Goal: Navigation & Orientation: Find specific page/section

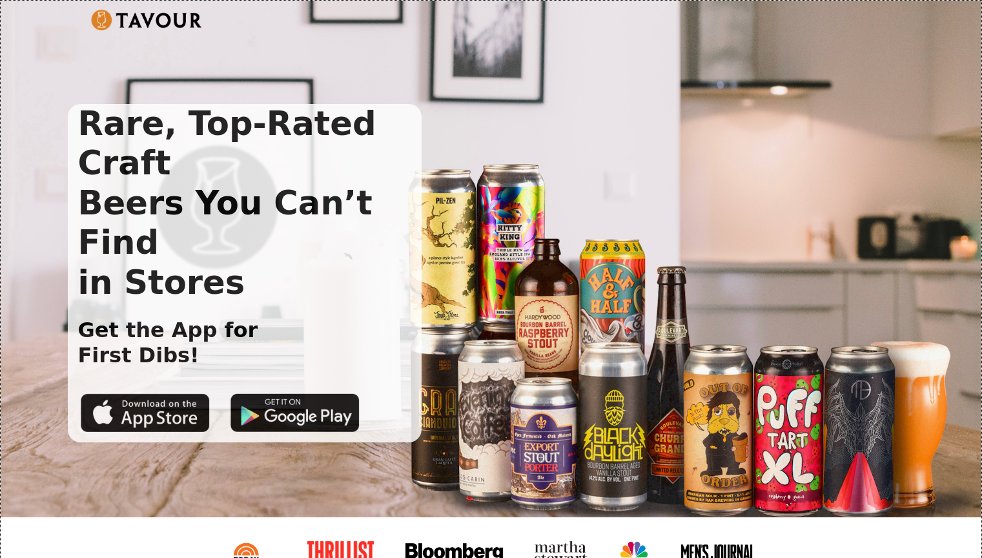
scroll to position [1891, 0]
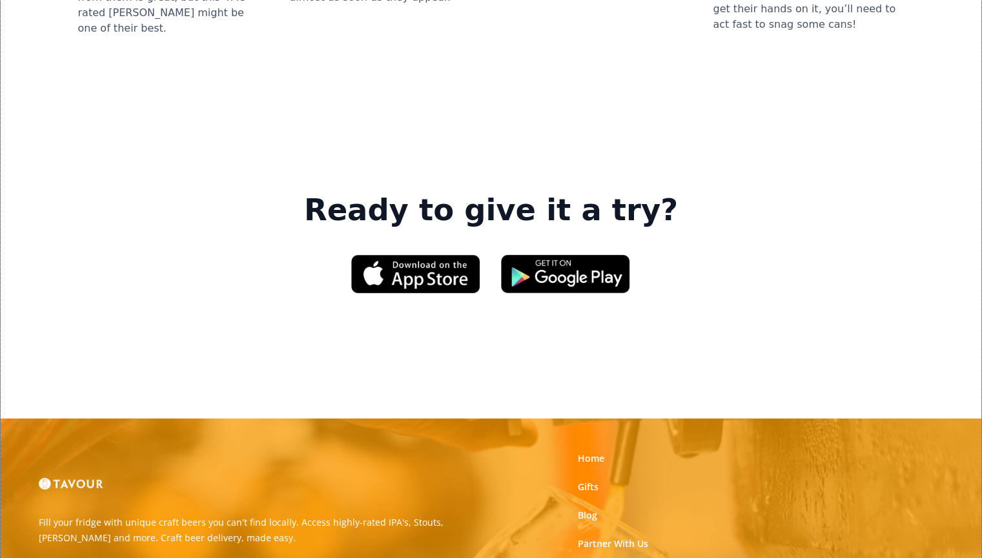
click at [583, 452] on link "Home" at bounding box center [591, 458] width 26 height 13
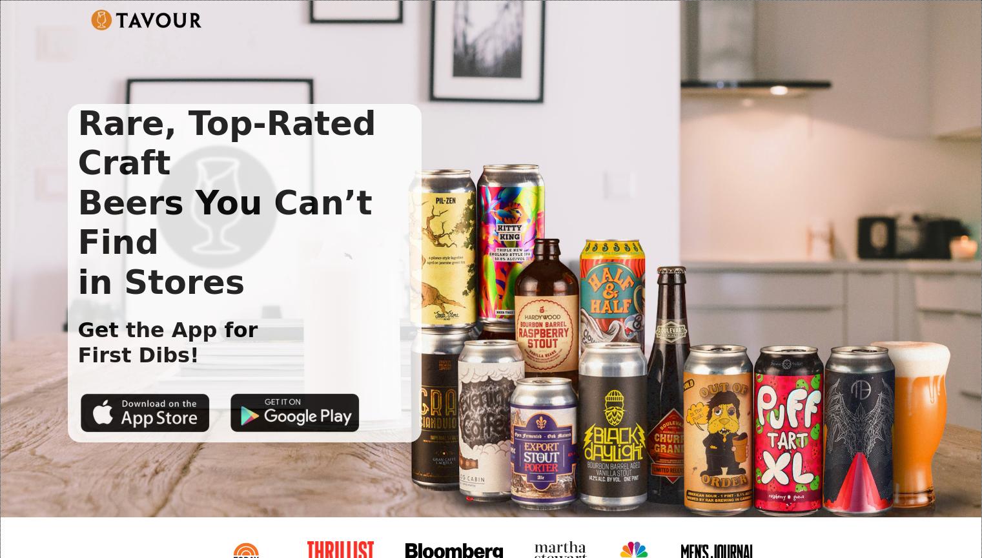
scroll to position [1948, 0]
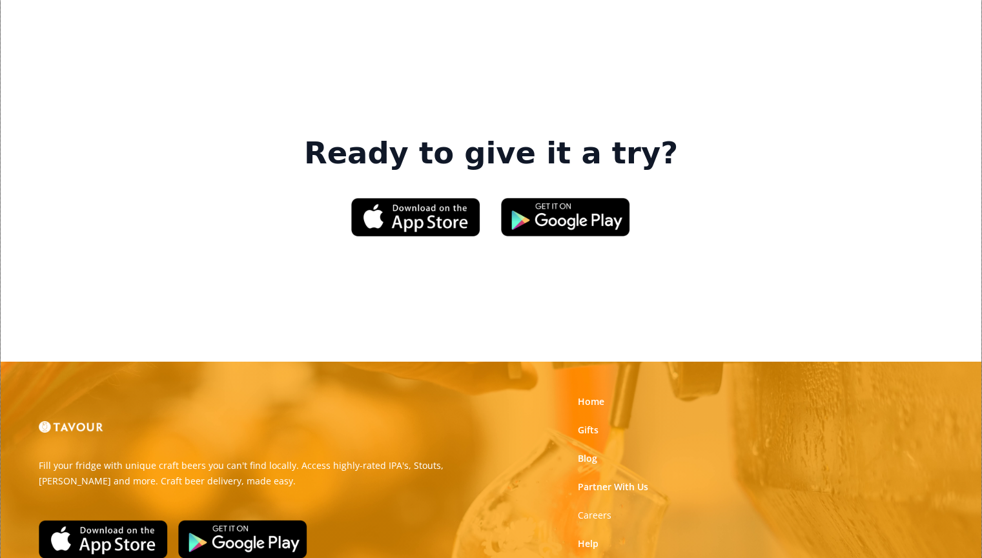
click at [585, 452] on link "Blog" at bounding box center [587, 458] width 19 height 13
